Goal: Find contact information: Find contact information

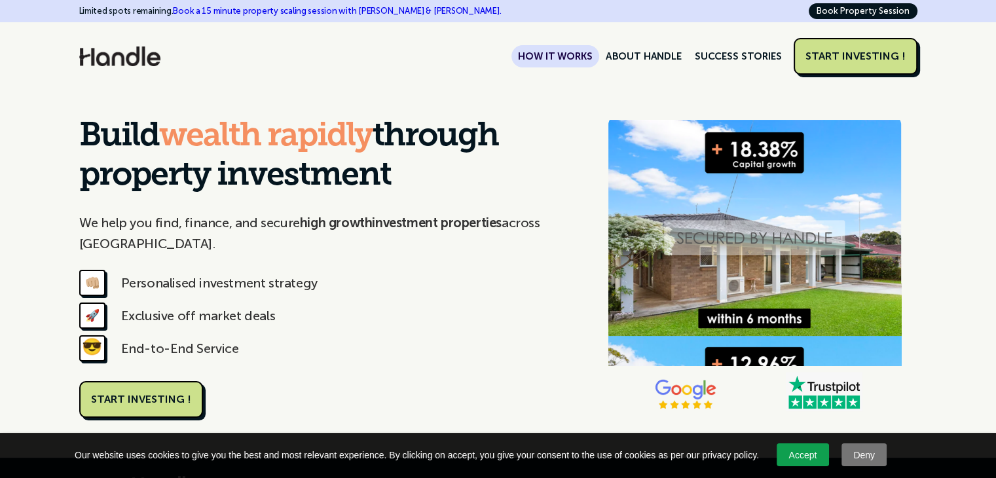
click at [574, 54] on link "HOW IT WORKS" at bounding box center [555, 56] width 87 height 22
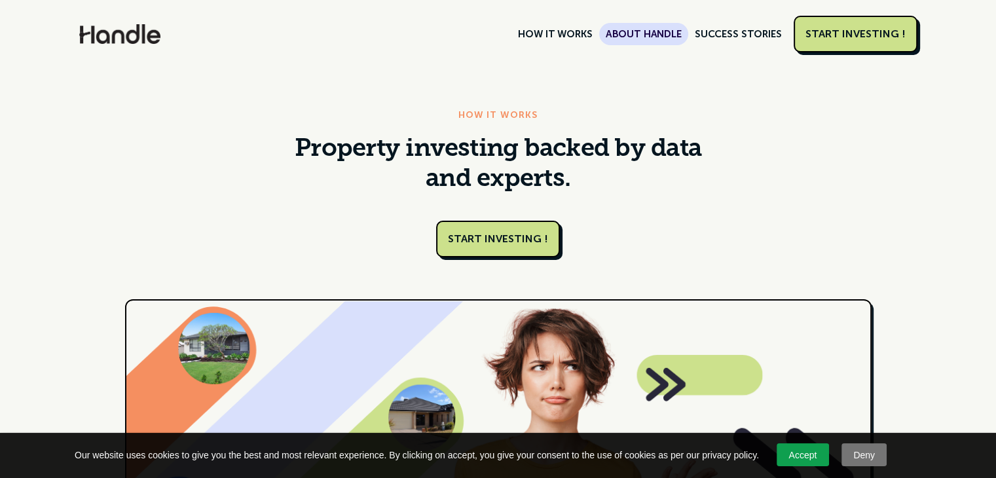
click at [660, 35] on link "ABOUT HANDLE" at bounding box center [643, 34] width 89 height 22
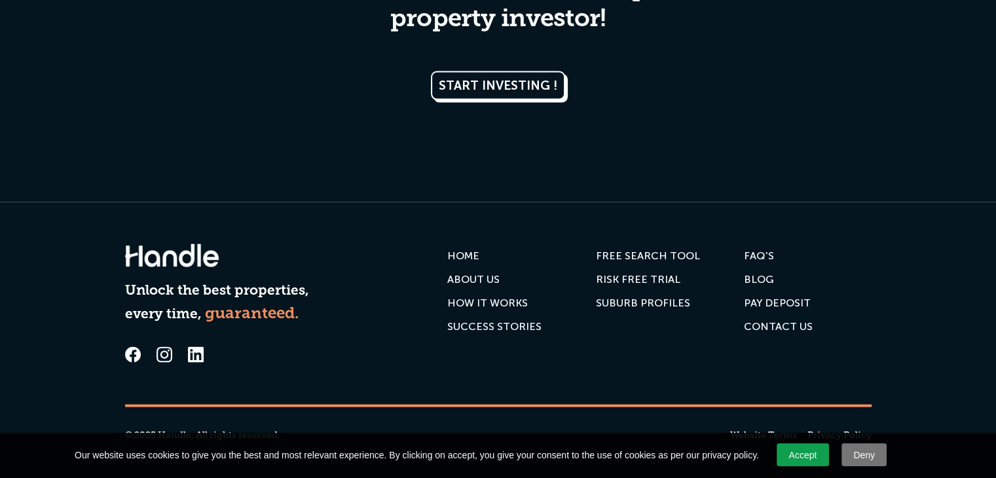
scroll to position [2630, 0]
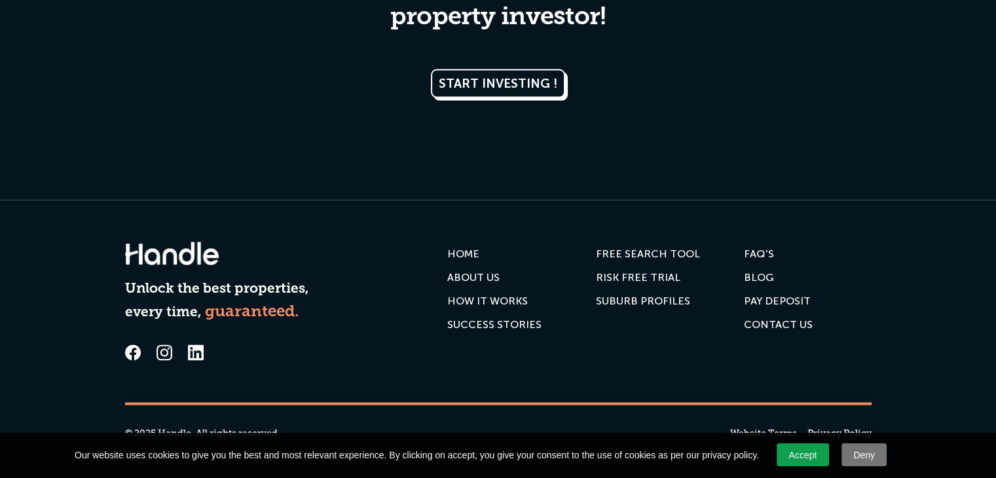
click at [779, 321] on div "Contact us" at bounding box center [778, 324] width 69 height 13
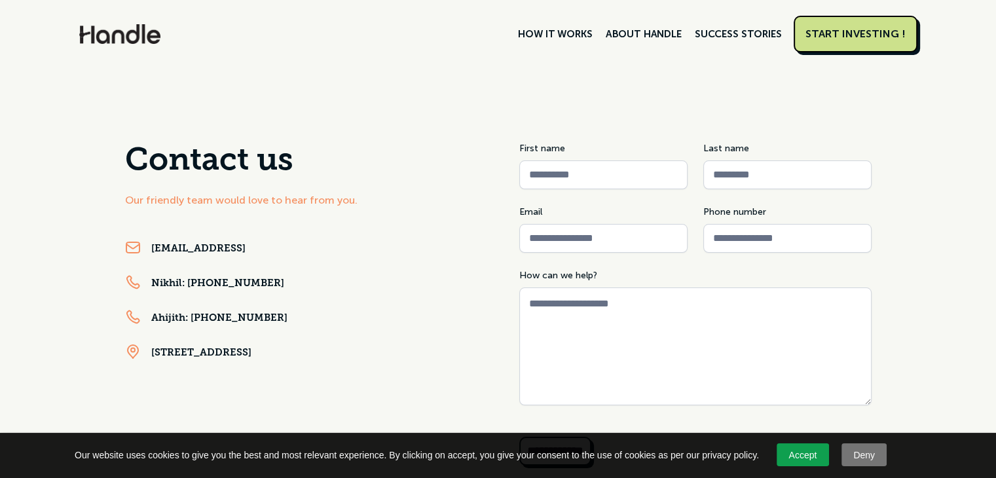
click at [196, 249] on link "[EMAIL_ADDRESS]" at bounding box center [198, 249] width 94 height 13
click at [196, 249] on link "support@handle.properties" at bounding box center [198, 249] width 94 height 13
drag, startPoint x: 149, startPoint y: 250, endPoint x: 287, endPoint y: 255, distance: 138.3
click at [287, 255] on div "support@handle.properties" at bounding box center [301, 249] width 352 height 19
copy link "support@handle.properties"
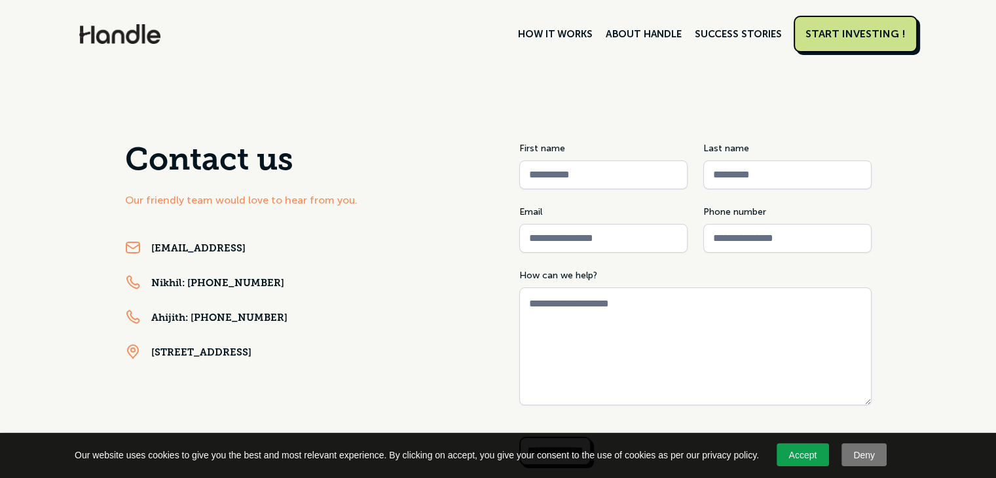
click at [289, 247] on div "support@handle.properties" at bounding box center [301, 249] width 352 height 19
